Goal: Information Seeking & Learning: Learn about a topic

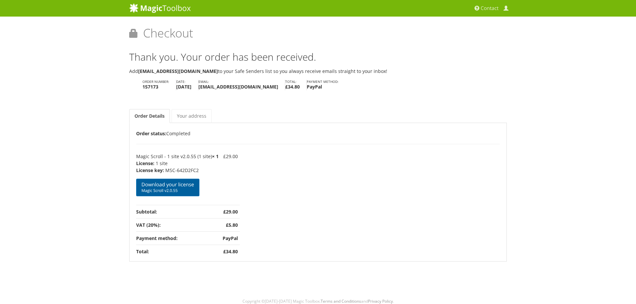
click at [167, 189] on span "Magic Scroll v2.0.55" at bounding box center [167, 190] width 53 height 5
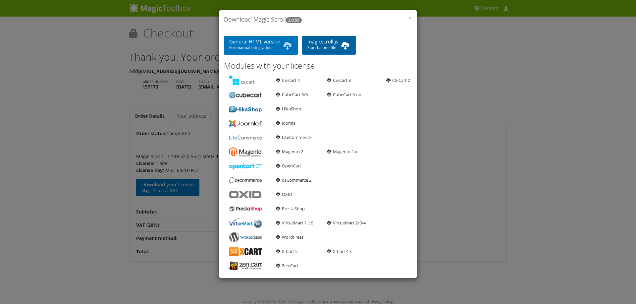
click at [336, 43] on link "magicscroll.js Stand-alone file" at bounding box center [329, 45] width 54 height 19
click at [410, 18] on span "×" at bounding box center [410, 17] width 4 height 9
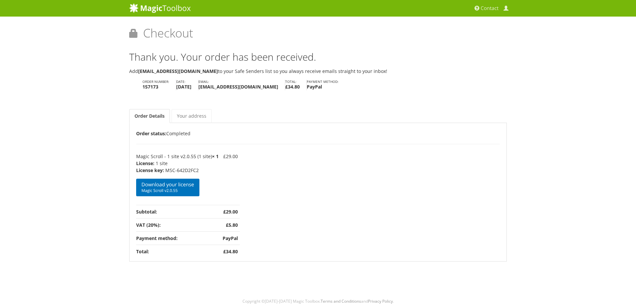
click at [95, 138] on div "Magic Zoom Plus Magic Zoom Magic Scroll Magic 360 Magic Slideshow Magic Thumb" at bounding box center [318, 153] width 636 height 307
drag, startPoint x: 167, startPoint y: 169, endPoint x: 202, endPoint y: 170, distance: 35.8
click at [202, 170] on p "MSC-642D2FC2" at bounding box center [177, 170] width 82 height 7
copy p "MSC-642D2FC2"
click at [166, 188] on span "Magic Scroll v2.0.55" at bounding box center [167, 190] width 53 height 5
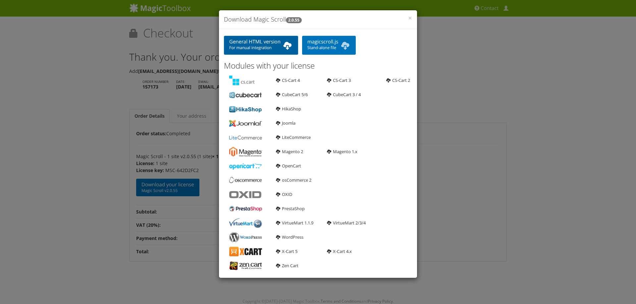
click at [259, 43] on link "General HTML version For manual integration" at bounding box center [261, 45] width 74 height 19
click at [411, 17] on span "×" at bounding box center [410, 17] width 4 height 9
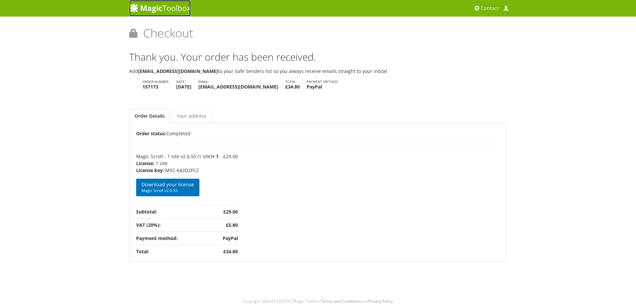
click at [156, 7] on img at bounding box center [160, 8] width 62 height 10
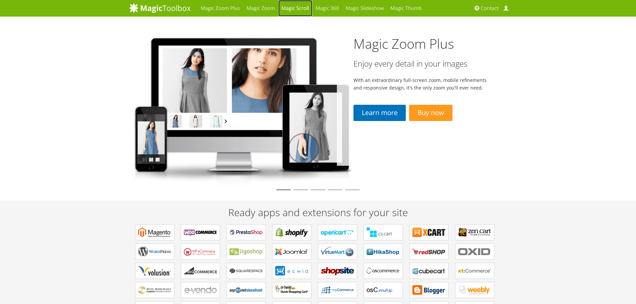
click at [290, 11] on link "Magic Scroll" at bounding box center [295, 8] width 34 height 17
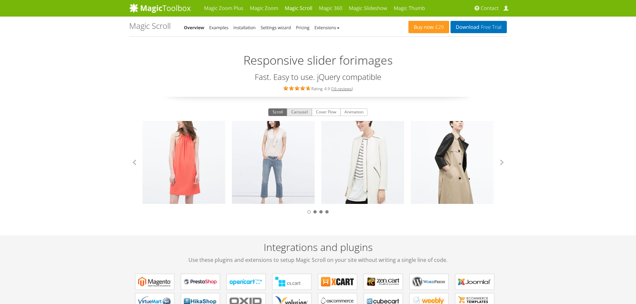
click at [297, 114] on button "Carousel" at bounding box center [299, 112] width 25 height 8
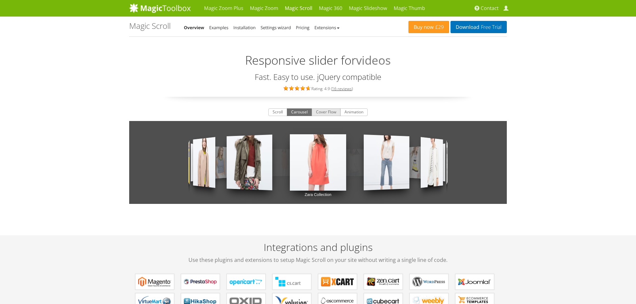
click at [322, 111] on button "Cover Flow" at bounding box center [326, 112] width 29 height 8
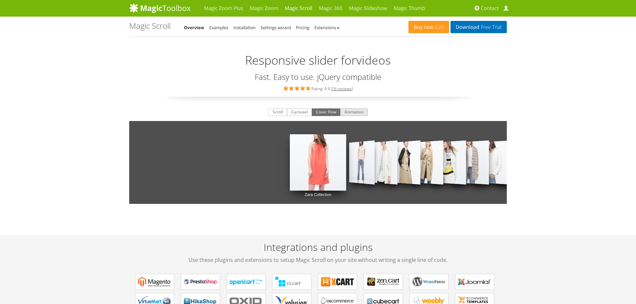
click at [357, 111] on button "Animation" at bounding box center [353, 112] width 27 height 8
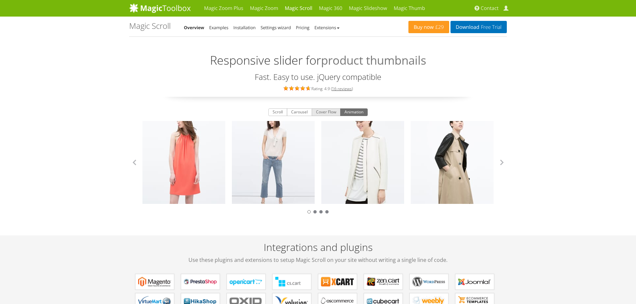
click at [331, 114] on button "Cover Flow" at bounding box center [326, 112] width 29 height 8
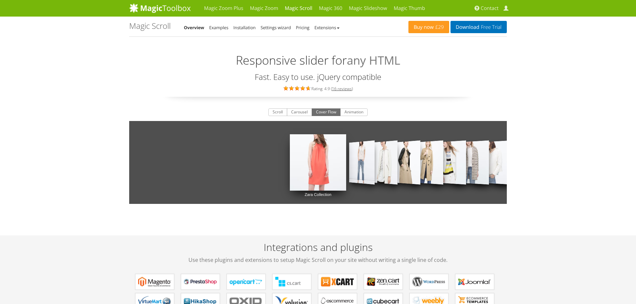
click at [277, 118] on div "Scroll Carousel Cover Flow Animation Zara Collection Zara Collection Zara Colle…" at bounding box center [318, 161] width 378 height 109
click at [274, 110] on button "Scroll" at bounding box center [277, 112] width 19 height 8
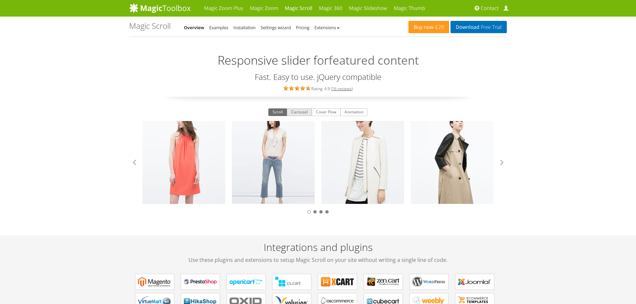
click at [296, 112] on button "Carousel" at bounding box center [299, 112] width 25 height 8
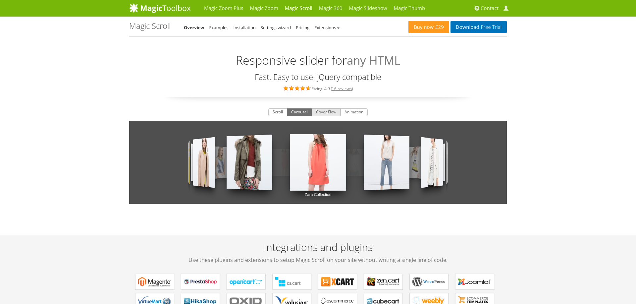
click at [320, 112] on button "Cover Flow" at bounding box center [326, 112] width 29 height 8
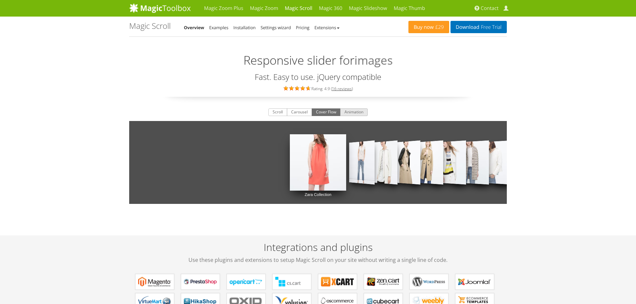
click at [351, 110] on button "Animation" at bounding box center [353, 112] width 27 height 8
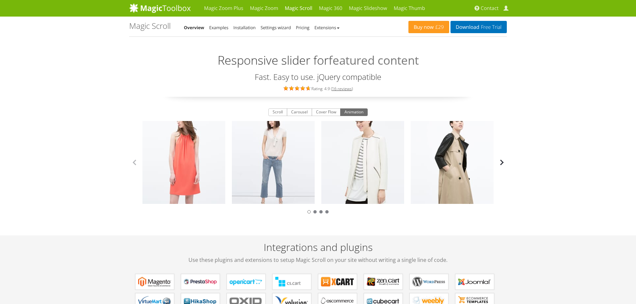
click at [502, 165] on button "button" at bounding box center [502, 162] width 10 height 10
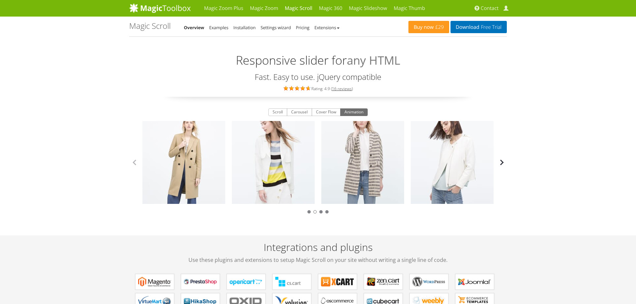
click at [502, 165] on button "button" at bounding box center [502, 162] width 10 height 10
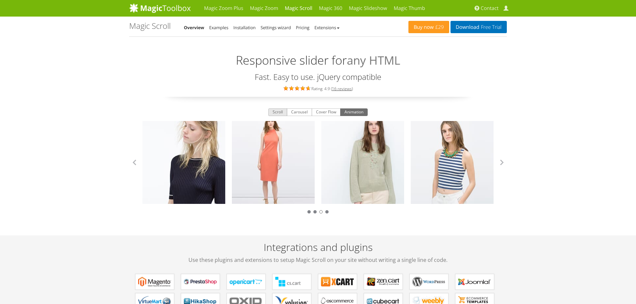
click at [277, 111] on button "Scroll" at bounding box center [277, 112] width 19 height 8
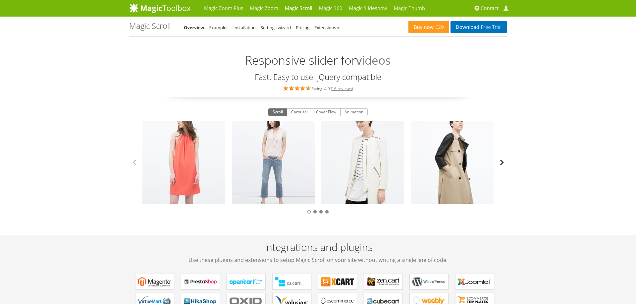
click at [502, 166] on button "button" at bounding box center [502, 162] width 10 height 10
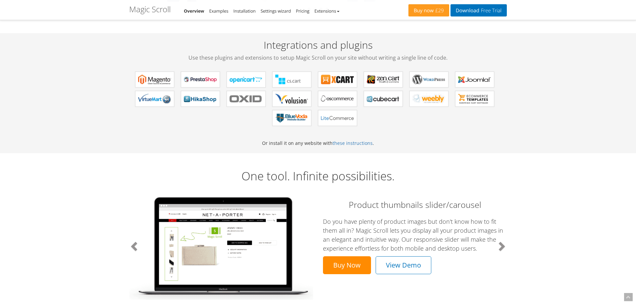
scroll to position [203, 0]
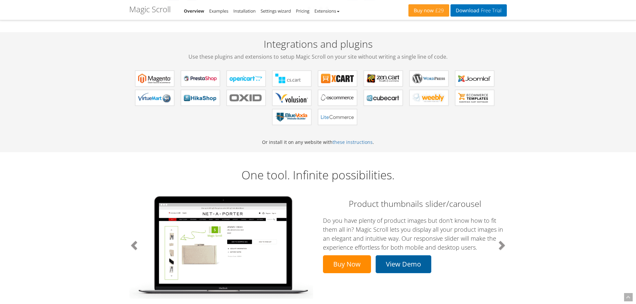
click at [406, 266] on link "View Demo" at bounding box center [404, 264] width 56 height 18
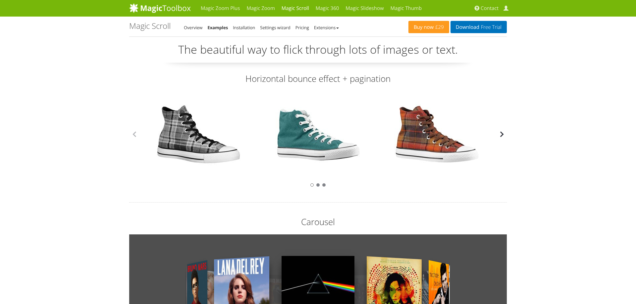
click at [503, 134] on button "button" at bounding box center [502, 134] width 10 height 10
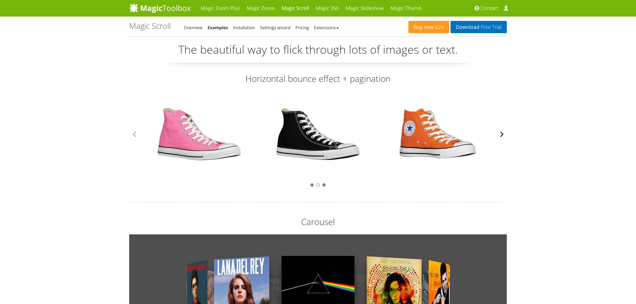
click at [503, 134] on button "button" at bounding box center [502, 134] width 10 height 10
